Goal: Transaction & Acquisition: Obtain resource

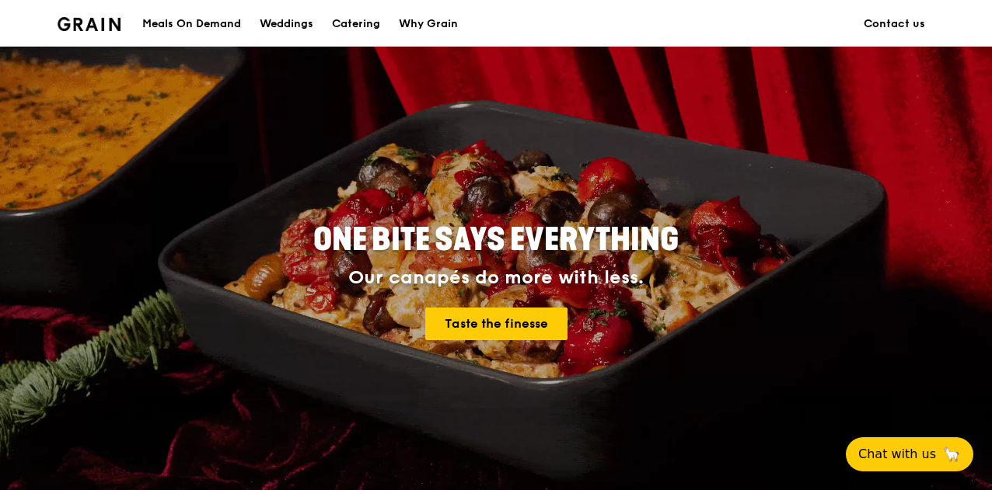
scroll to position [389, 0]
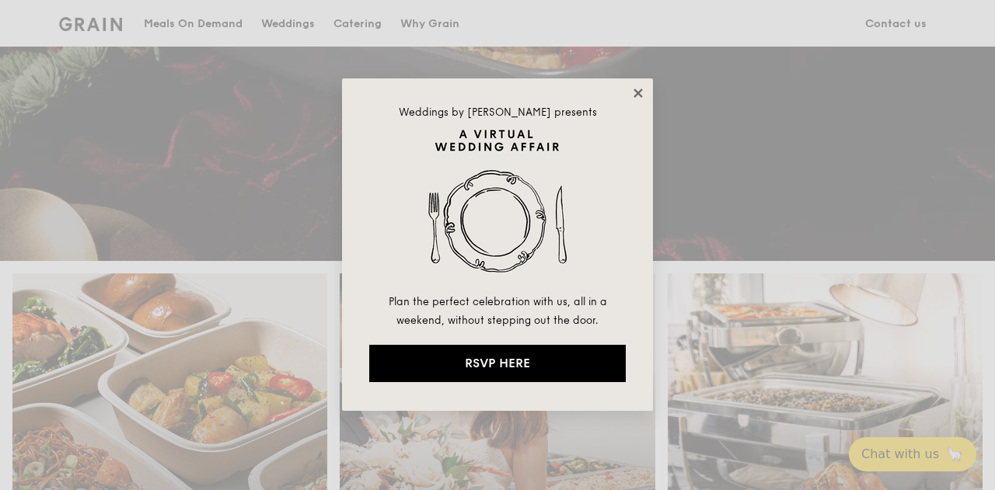
click at [634, 96] on icon at bounding box center [638, 93] width 9 height 9
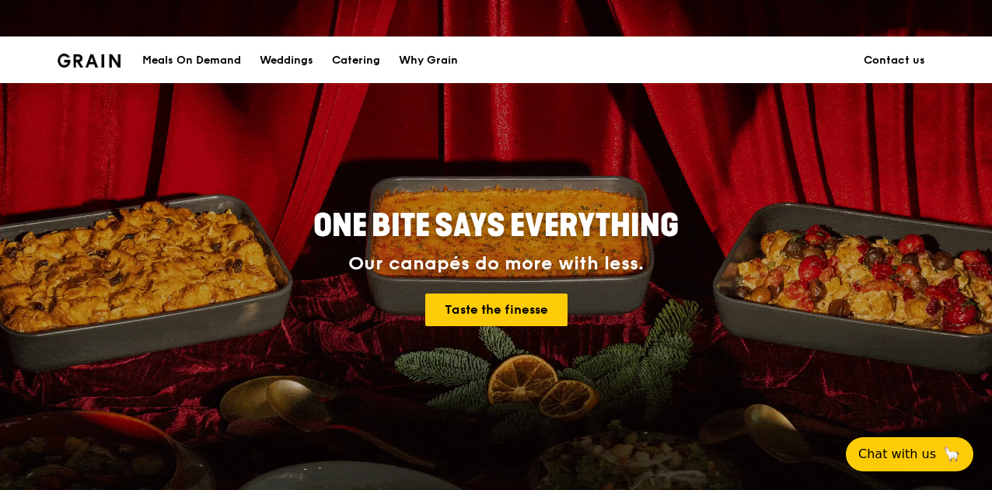
scroll to position [0, 0]
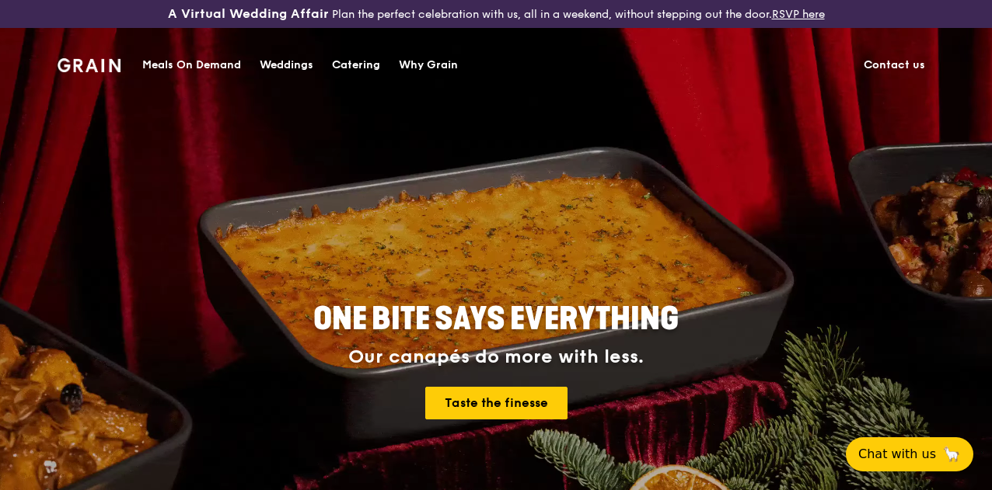
click at [347, 64] on div "Catering" at bounding box center [356, 65] width 48 height 47
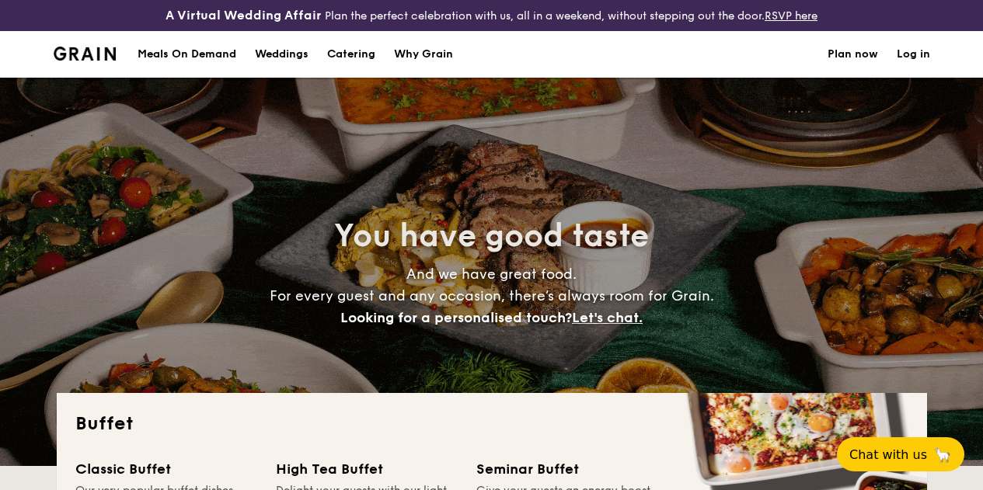
select select
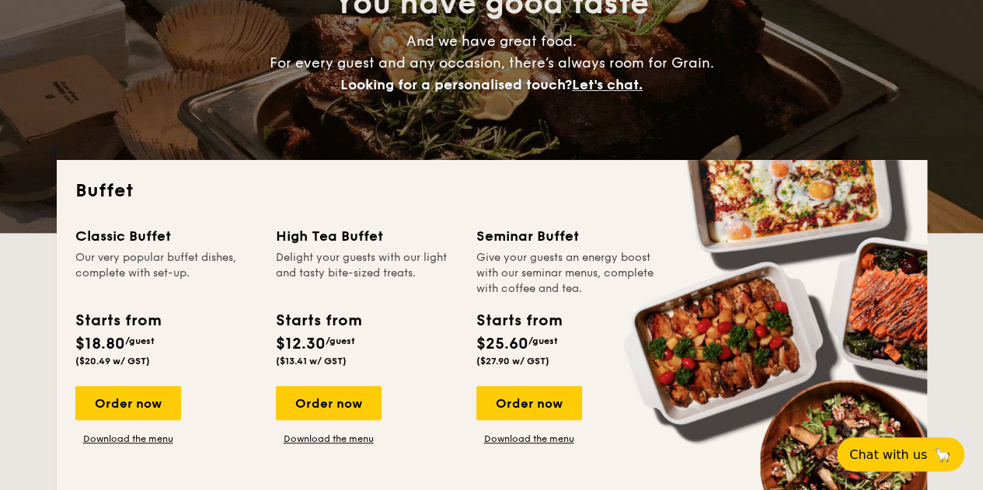
scroll to position [311, 0]
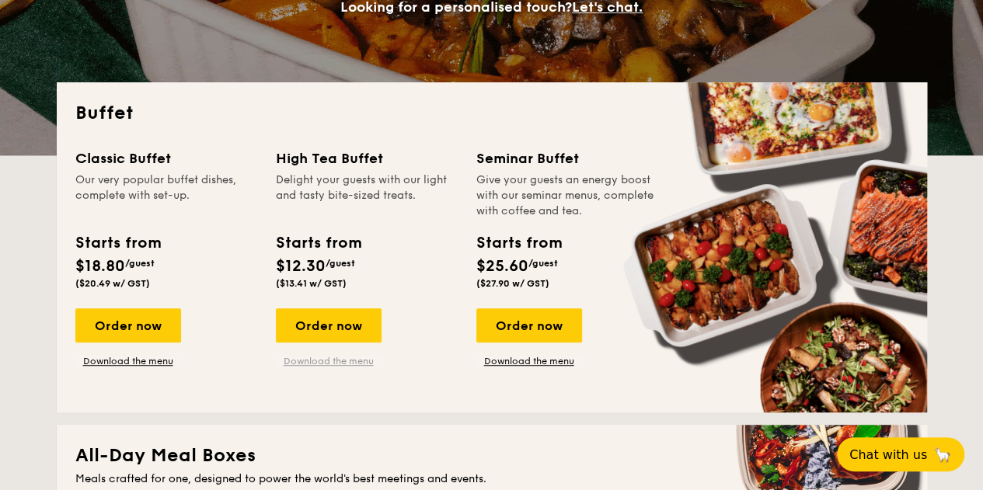
click at [339, 368] on link "Download the menu" at bounding box center [329, 361] width 106 height 12
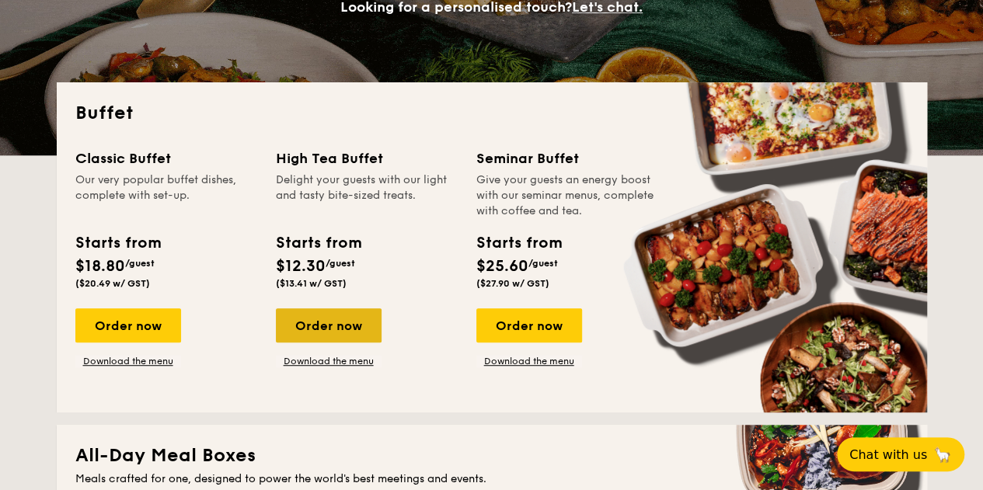
scroll to position [544, 0]
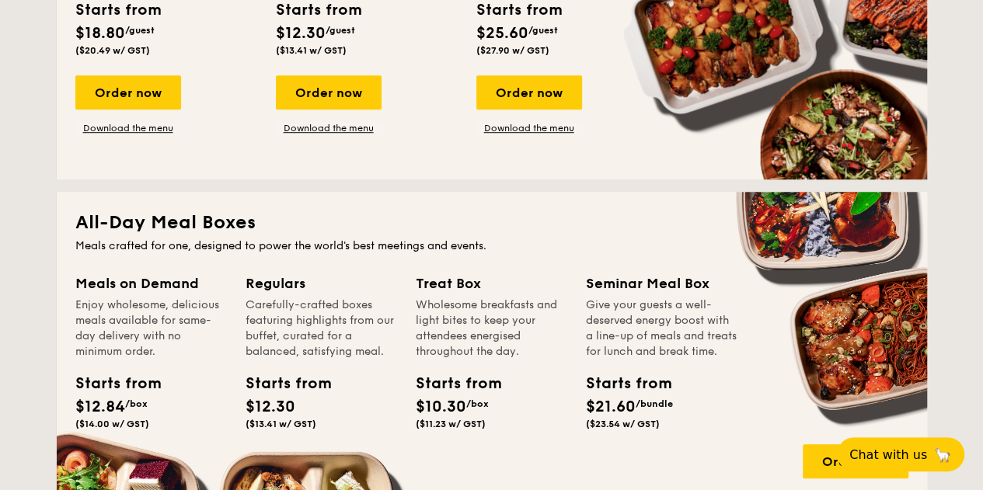
click at [360, 150] on div "Classic Buffet Our very popular buffet dishes, complete with set-up. Starts fro…" at bounding box center [491, 37] width 833 height 246
click at [361, 134] on link "Download the menu" at bounding box center [329, 128] width 106 height 12
